Goal: Task Accomplishment & Management: Manage account settings

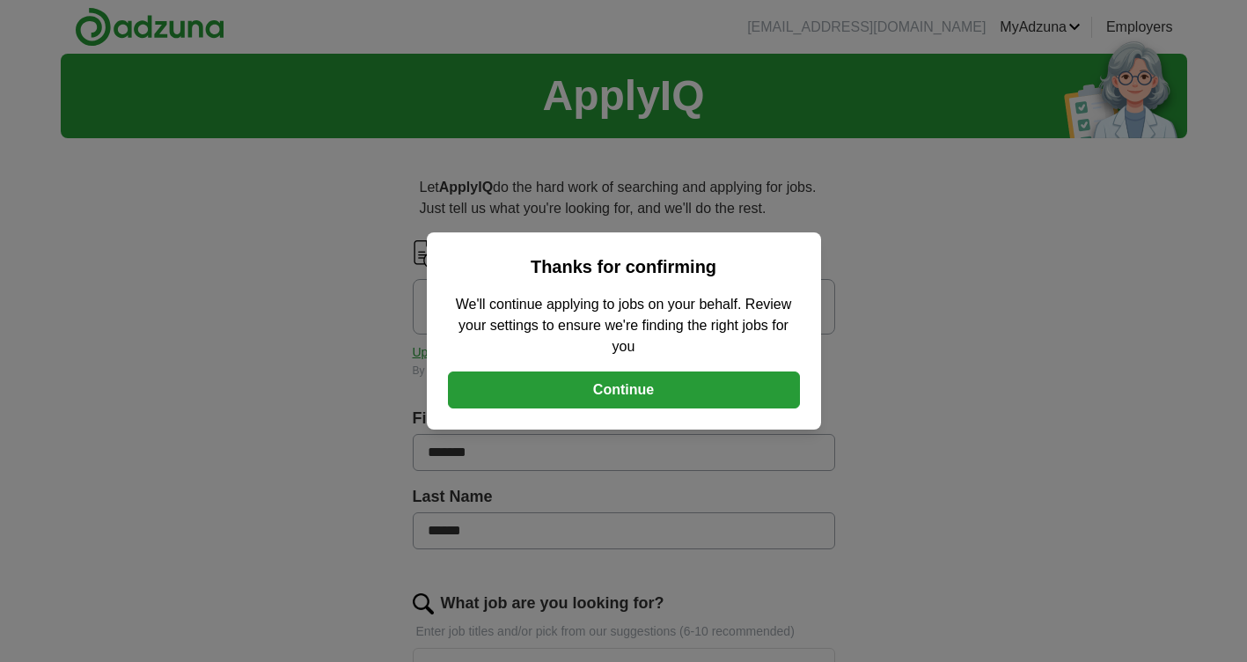
click at [652, 406] on button "Continue" at bounding box center [624, 389] width 352 height 37
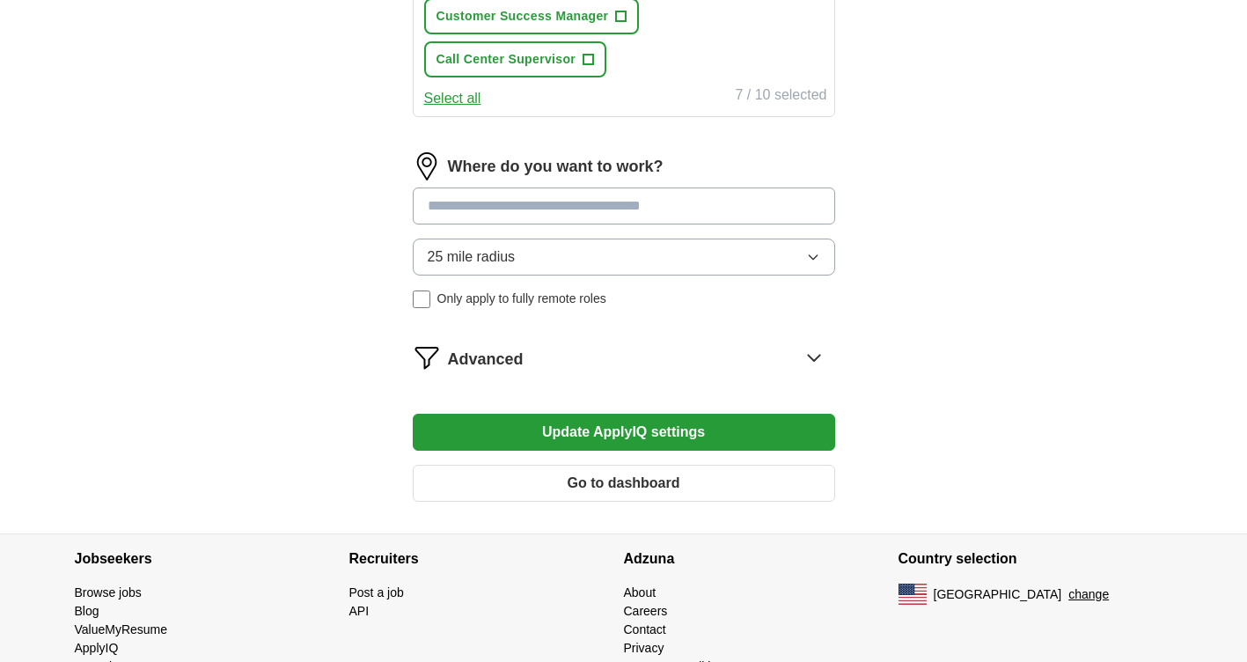
scroll to position [968, 0]
click at [652, 428] on button "Update ApplyIQ settings" at bounding box center [624, 431] width 423 height 37
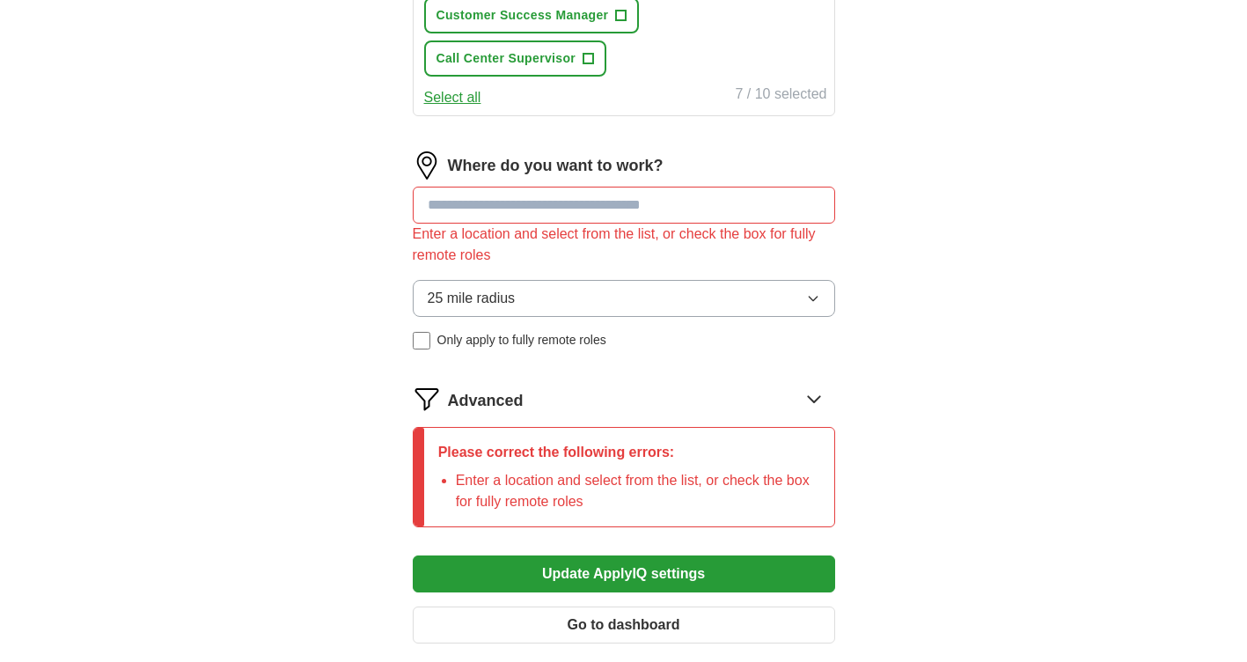
click at [630, 200] on input at bounding box center [624, 205] width 423 height 37
click at [697, 570] on button "Update ApplyIQ settings" at bounding box center [624, 573] width 423 height 37
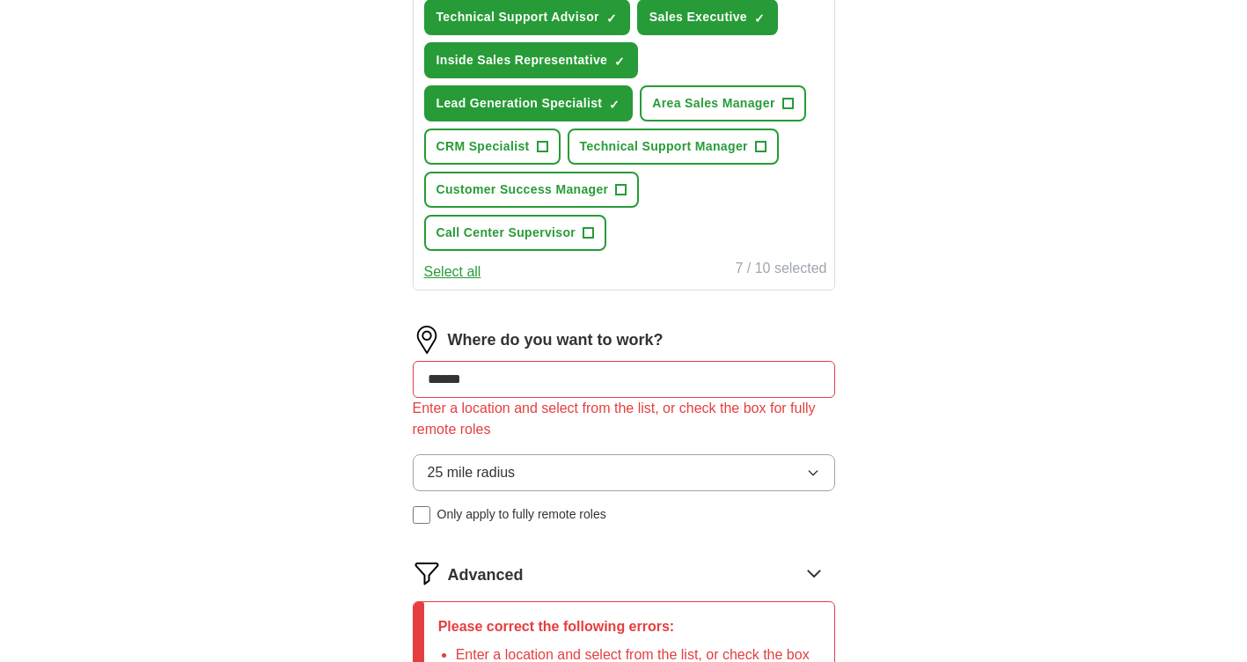
scroll to position [792, 0]
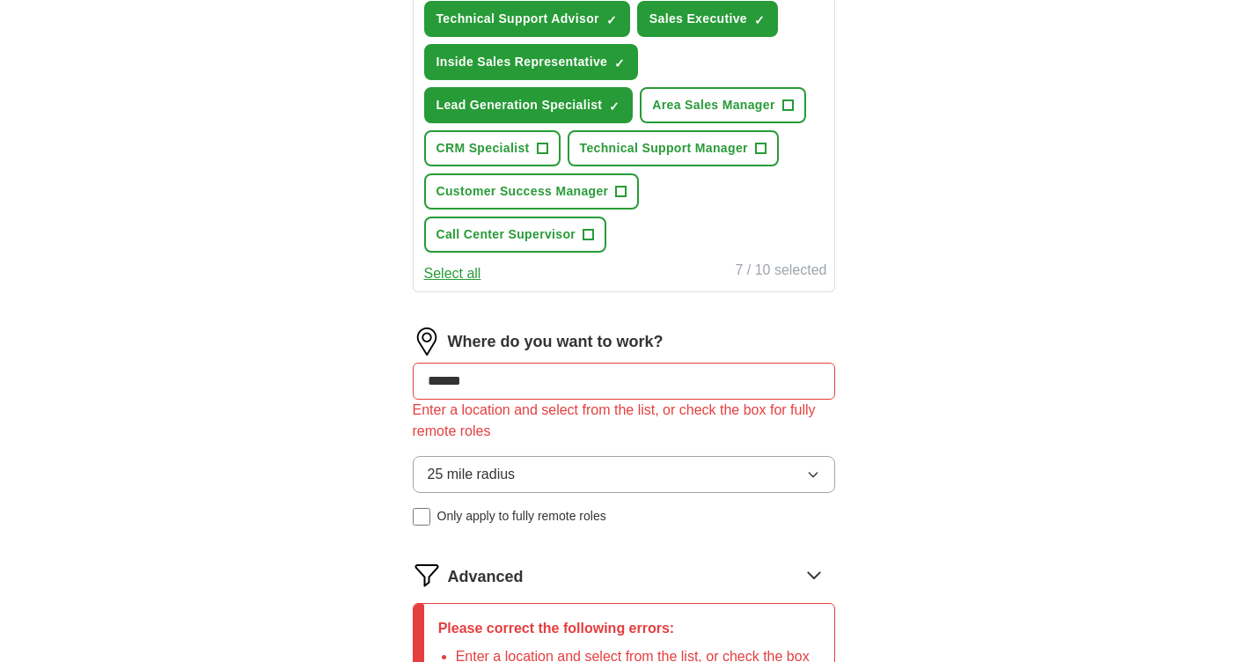
click at [710, 373] on input "******" at bounding box center [624, 381] width 423 height 37
type input "*"
type input "****"
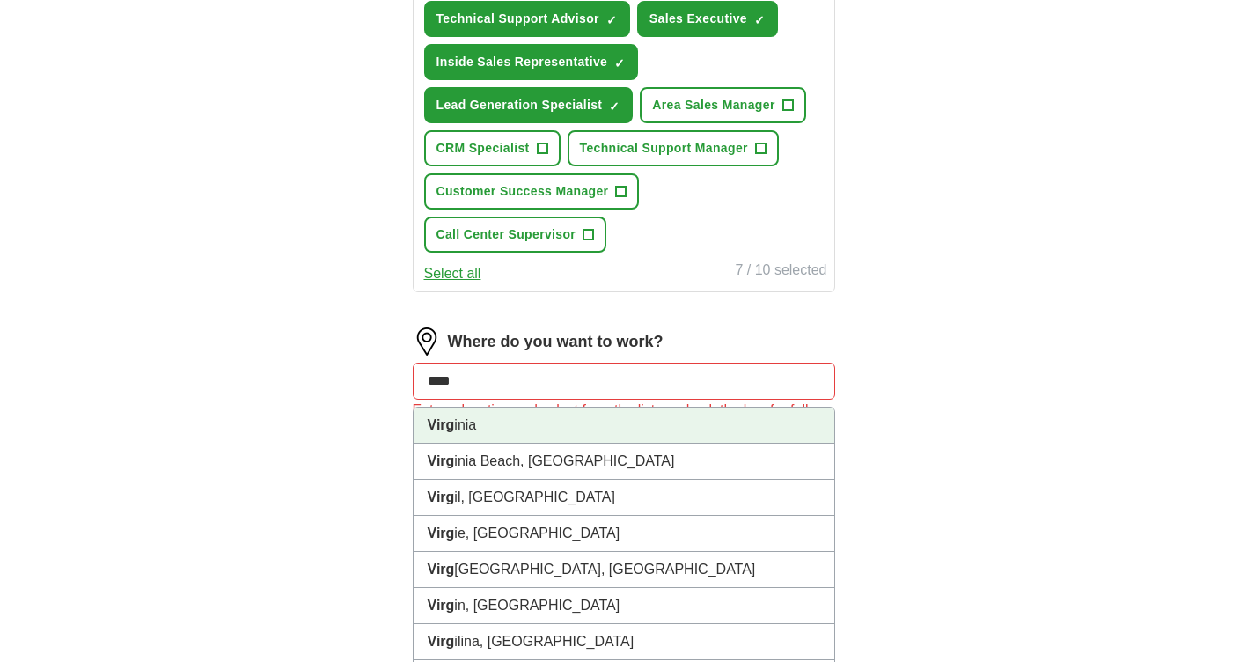
click at [466, 432] on li "Virg inia" at bounding box center [624, 426] width 421 height 36
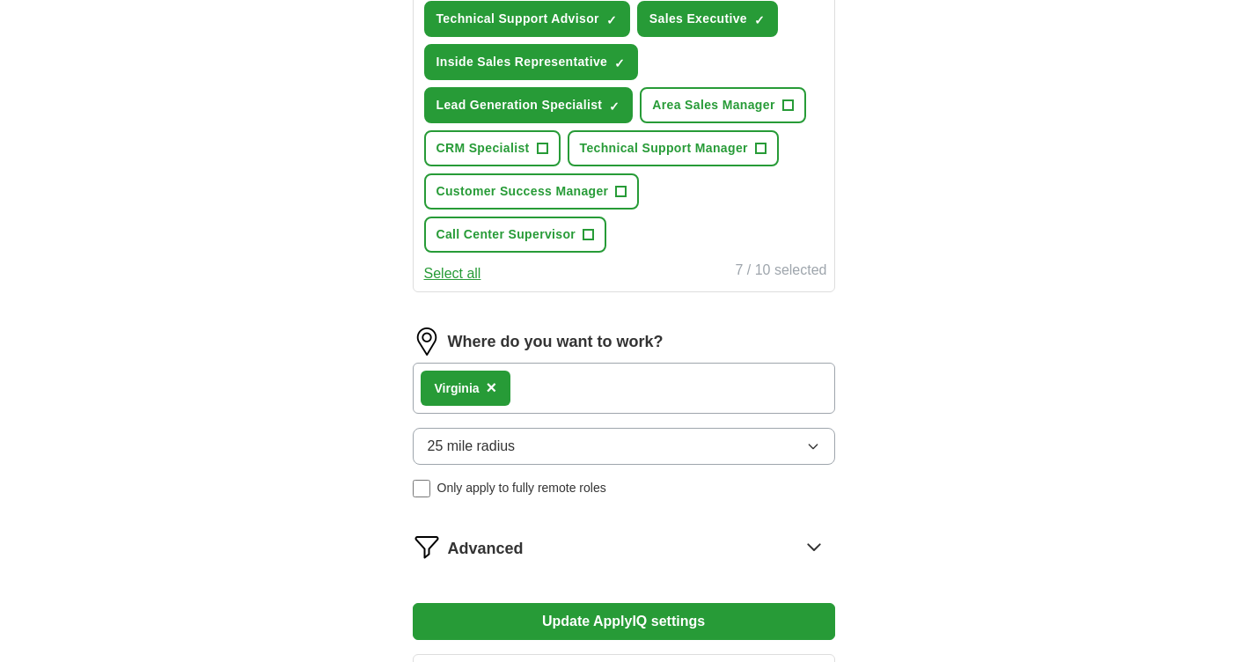
click at [576, 385] on div "Virg inia ×" at bounding box center [624, 388] width 423 height 51
click at [640, 616] on button "Update ApplyIQ settings" at bounding box center [624, 621] width 423 height 37
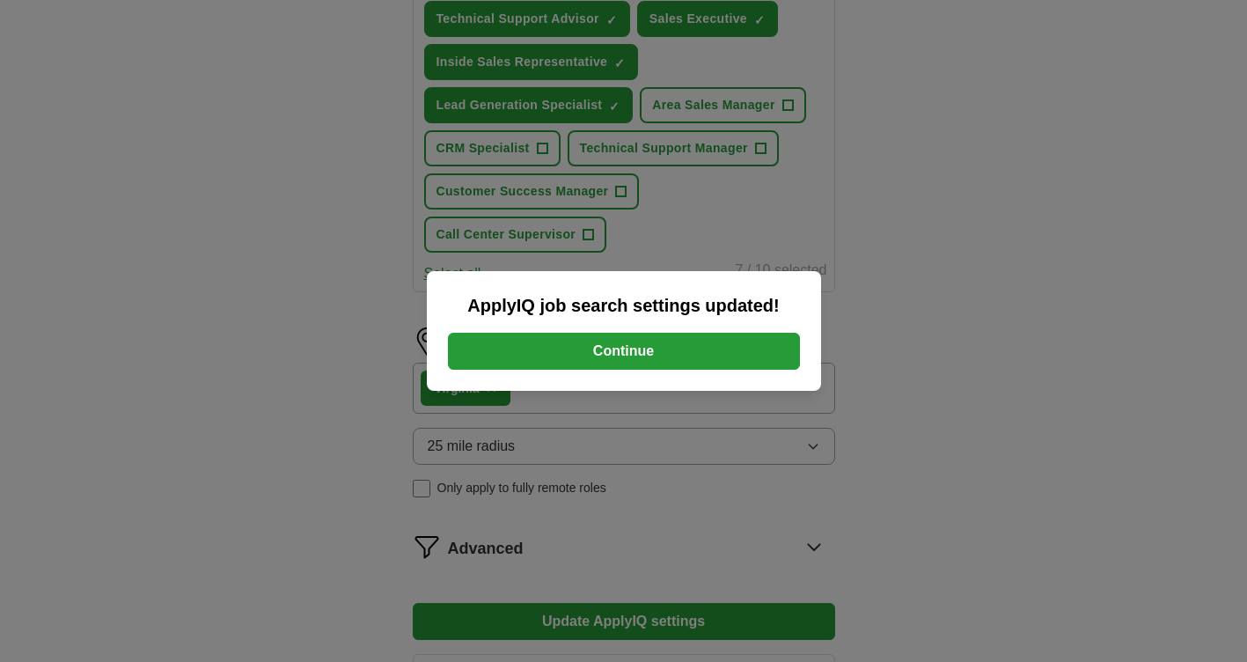
click at [629, 347] on button "Continue" at bounding box center [624, 351] width 352 height 37
